Goal: Ask a question

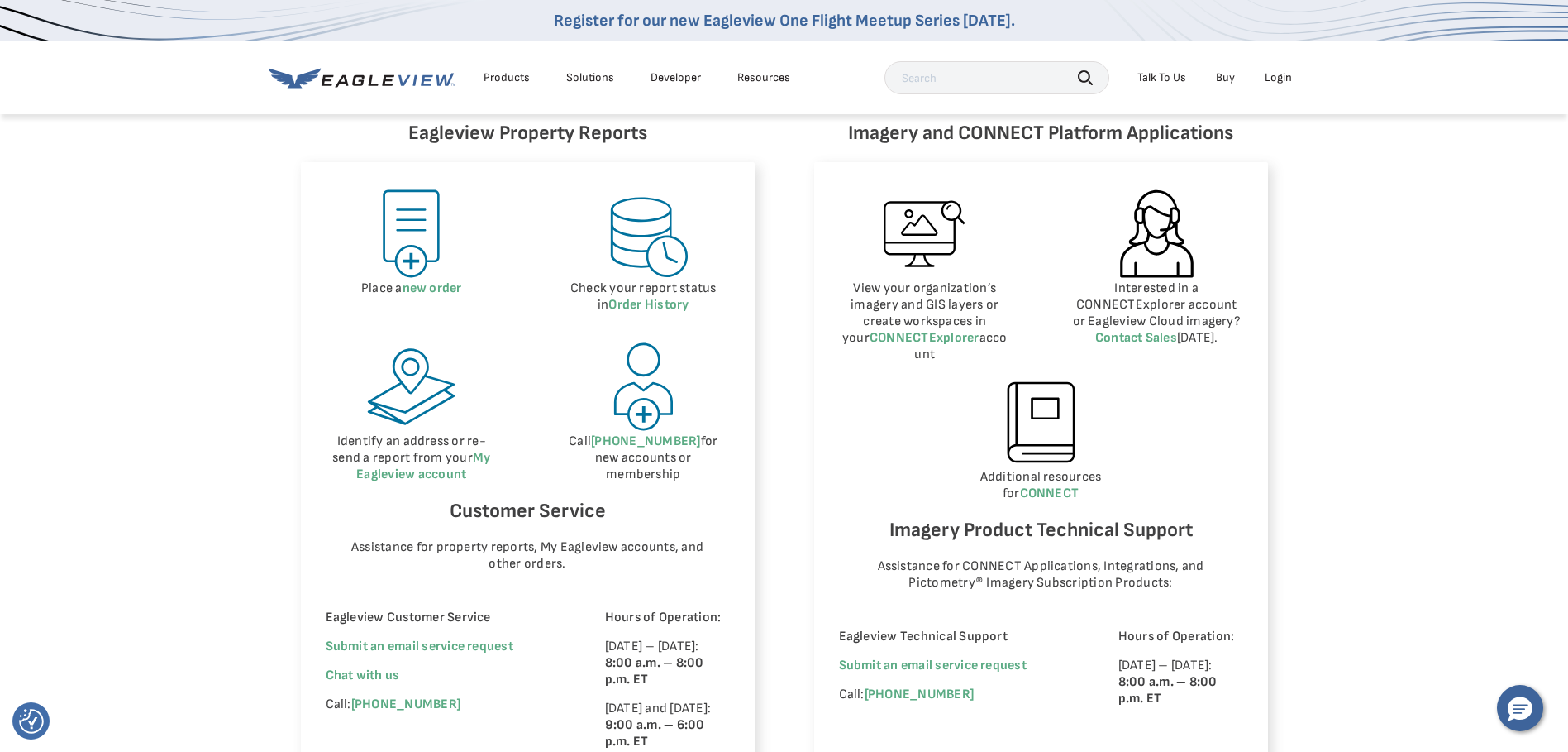
scroll to position [744, 0]
click at [382, 675] on span "Chat with us" at bounding box center [363, 674] width 74 height 16
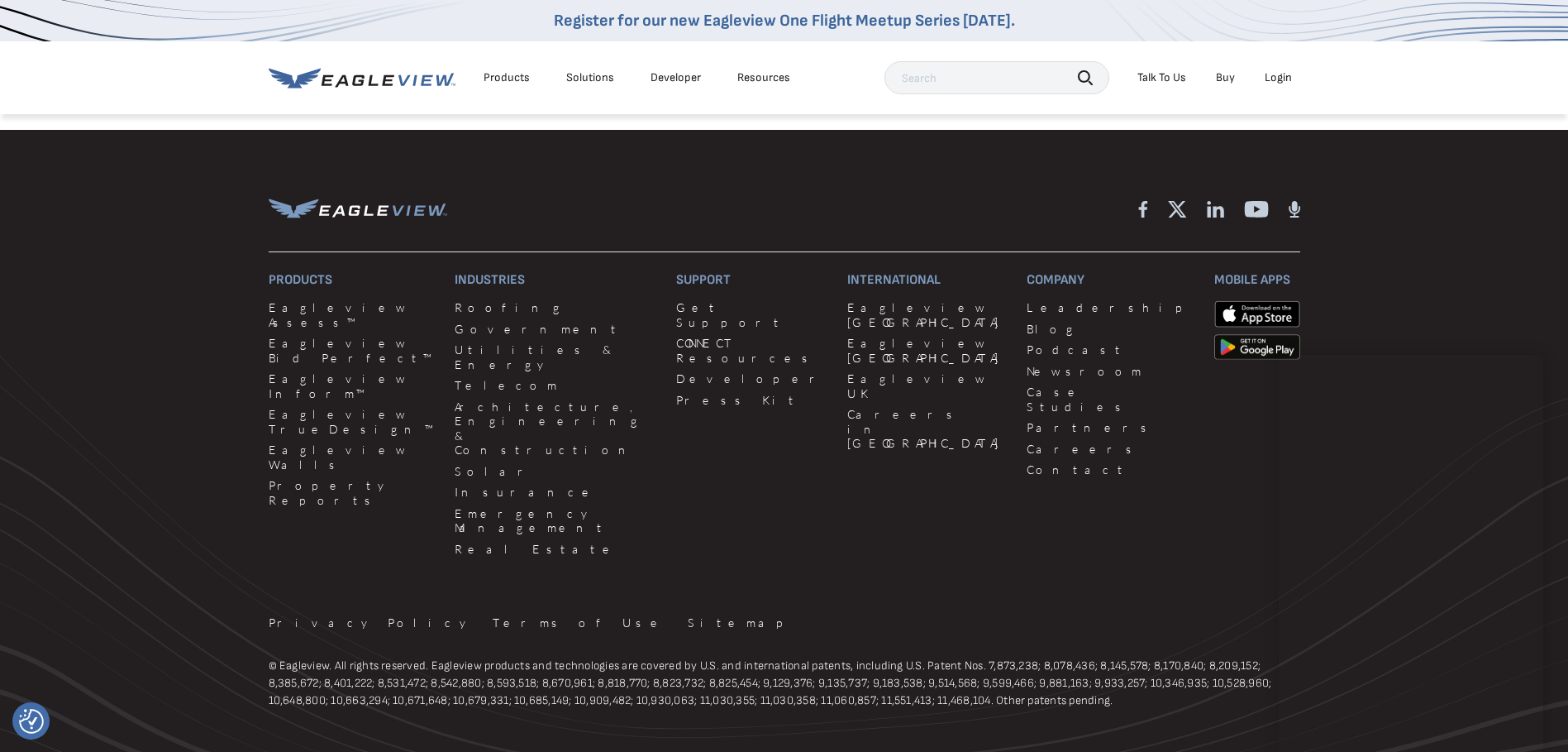
scroll to position [1507, 0]
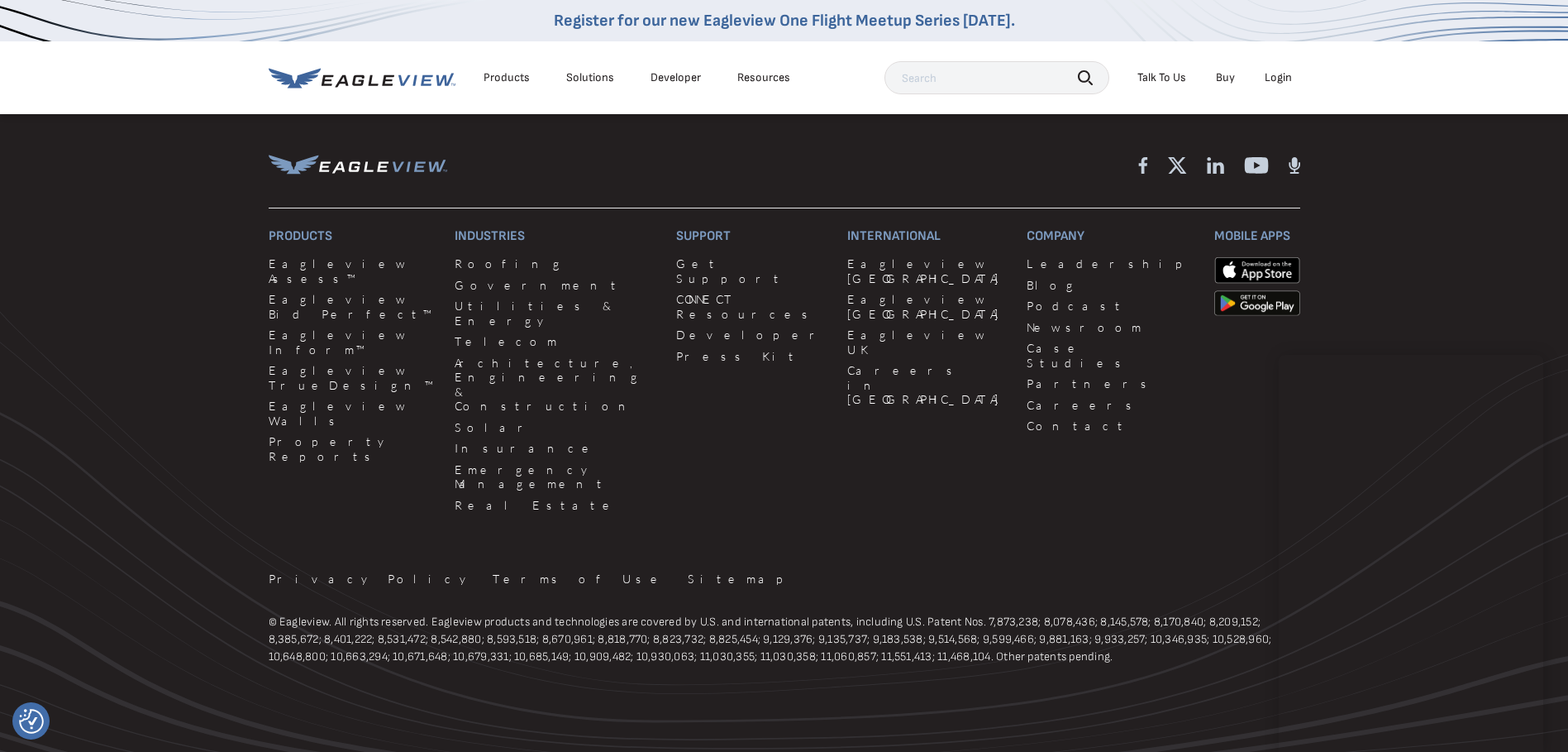
drag, startPoint x: 1453, startPoint y: 363, endPoint x: 1530, endPoint y: 569, distance: 219.9
click at [1559, 596] on footer "Products Eagleview Assess™ Eagleview Bid Perfect™ Eagleview Inform™ Eagleview T…" at bounding box center [784, 439] width 1568 height 707
